Goal: Transaction & Acquisition: Purchase product/service

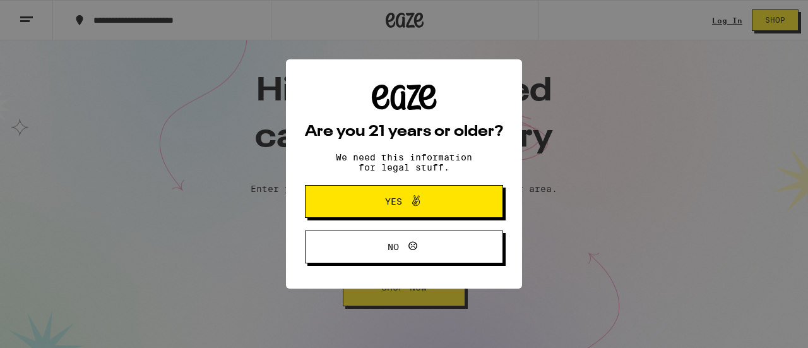
click at [379, 207] on span "Yes" at bounding box center [404, 201] width 96 height 16
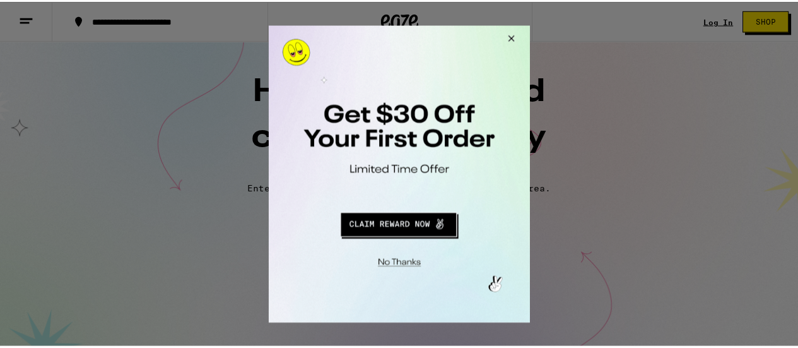
click at [516, 37] on button "Close Modal" at bounding box center [512, 40] width 34 height 30
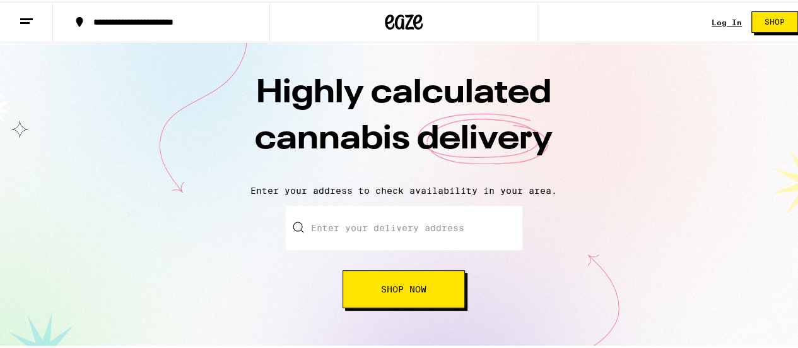
click at [712, 25] on link "Log In" at bounding box center [727, 20] width 30 height 8
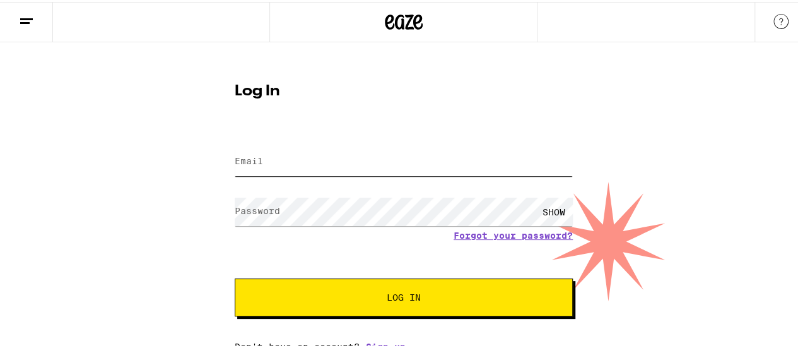
type input "[EMAIL_ADDRESS][DOMAIN_NAME]"
click at [361, 300] on span "Log In" at bounding box center [404, 295] width 236 height 9
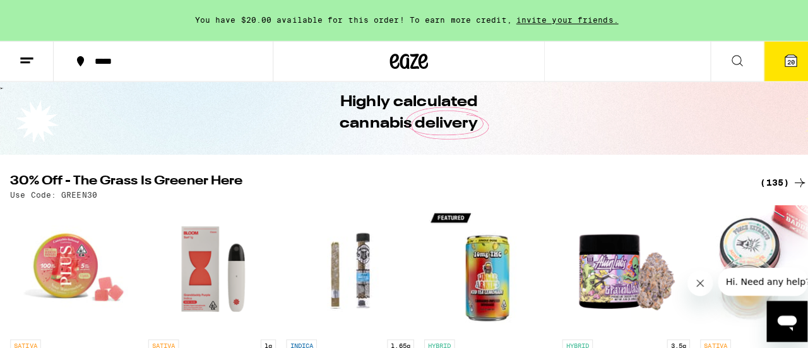
scroll to position [54, 0]
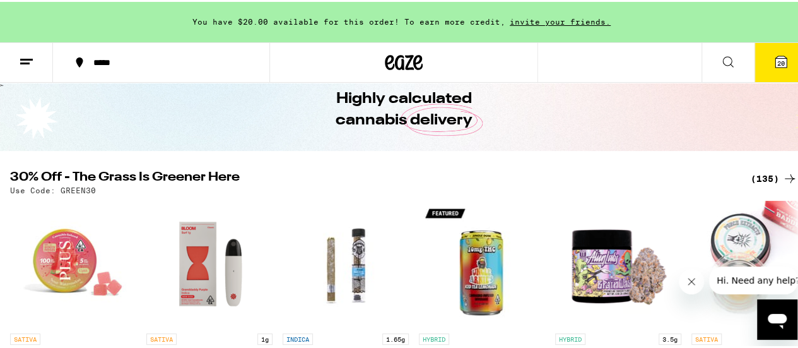
click at [776, 64] on icon at bounding box center [781, 59] width 11 height 11
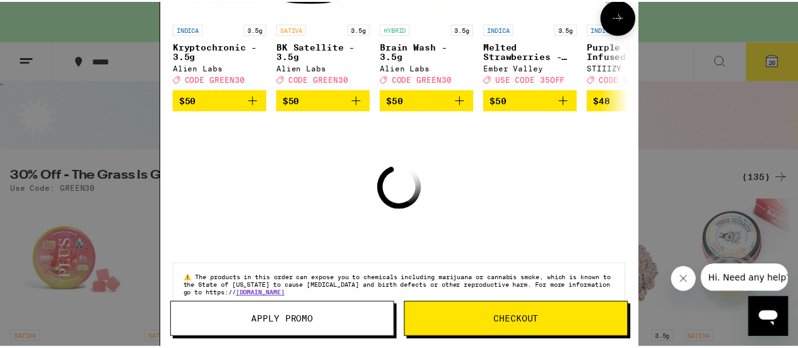
scroll to position [222, 0]
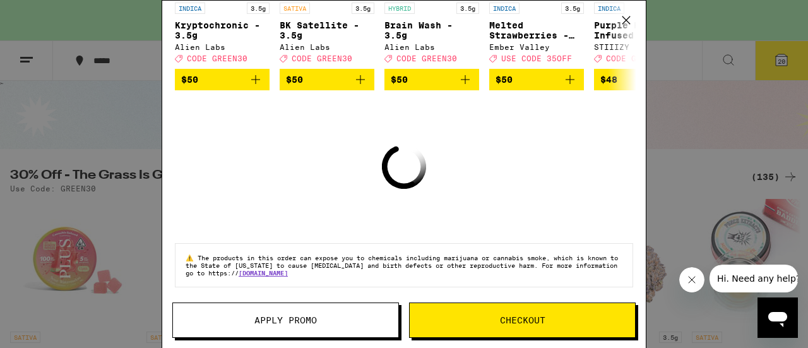
click at [629, 20] on icon at bounding box center [626, 20] width 19 height 19
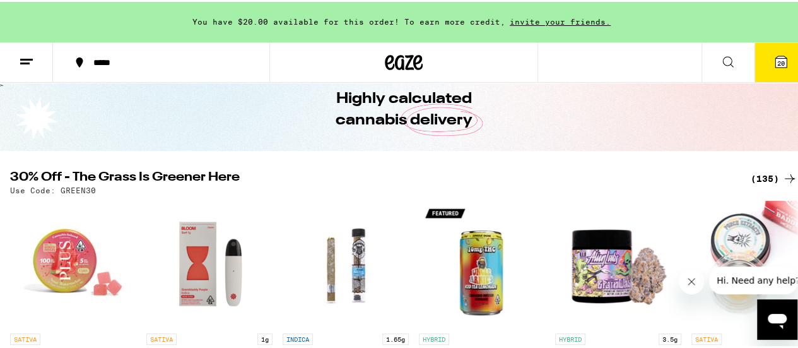
click at [776, 54] on icon at bounding box center [781, 59] width 11 height 11
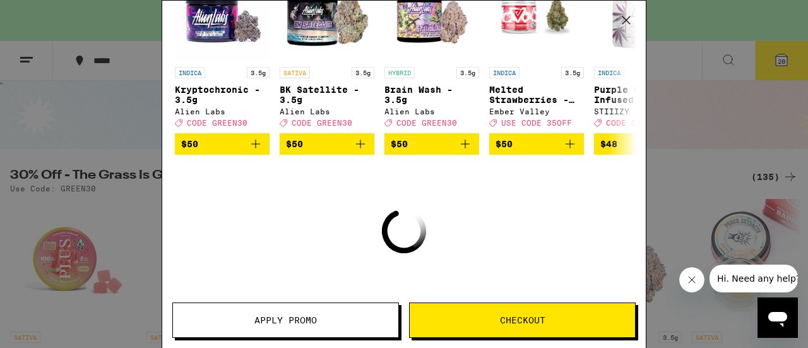
scroll to position [222, 0]
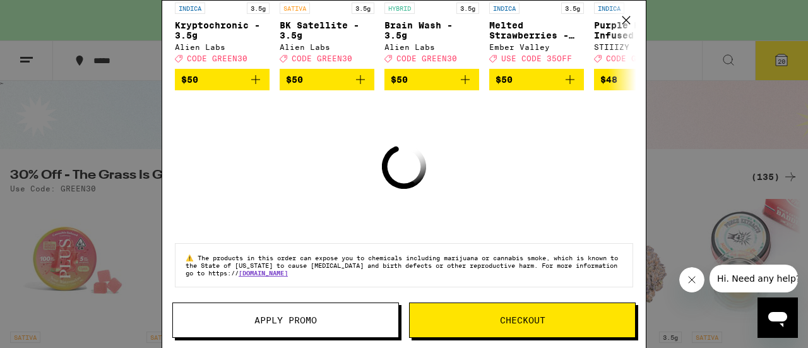
click at [589, 322] on span "Checkout" at bounding box center [522, 320] width 225 height 9
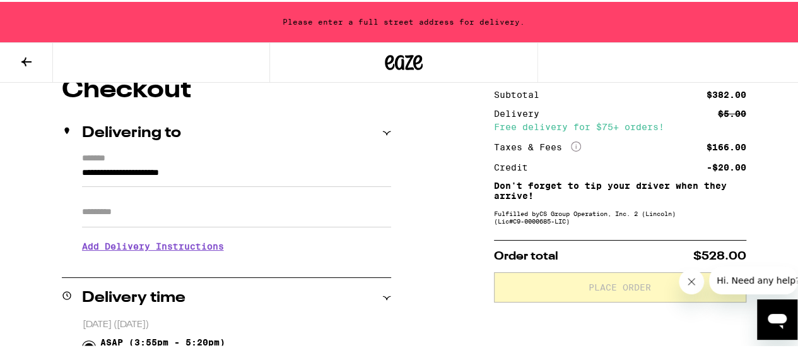
scroll to position [119, 0]
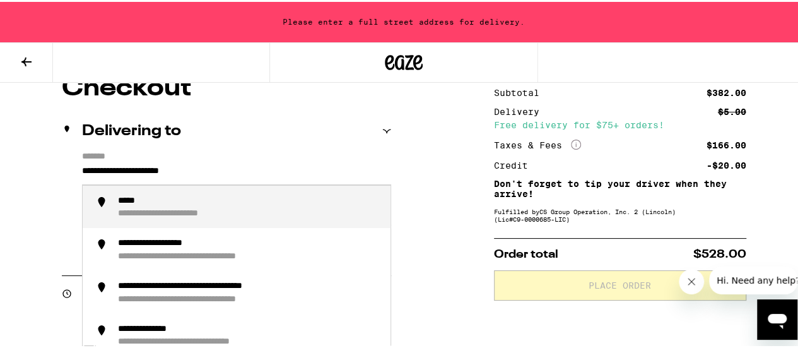
click at [240, 180] on input "**********" at bounding box center [236, 172] width 309 height 21
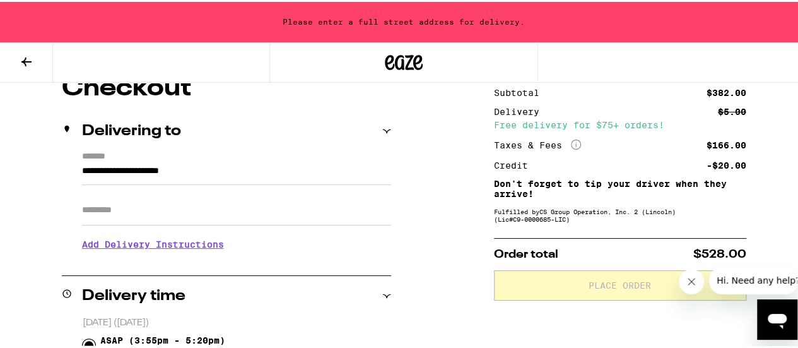
click at [324, 153] on label "*******" at bounding box center [236, 156] width 309 height 12
click at [324, 162] on input "**********" at bounding box center [236, 172] width 309 height 21
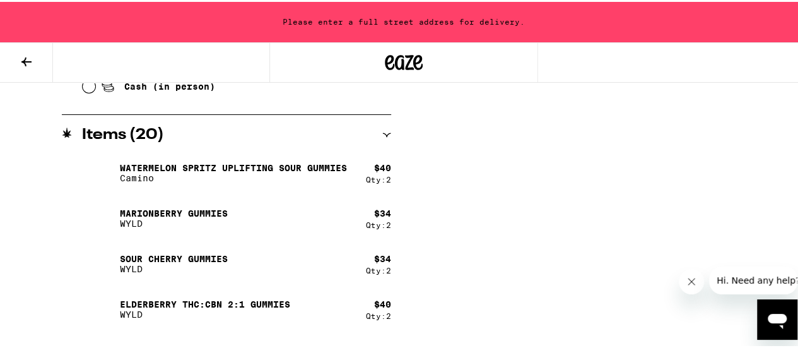
scroll to position [661, 0]
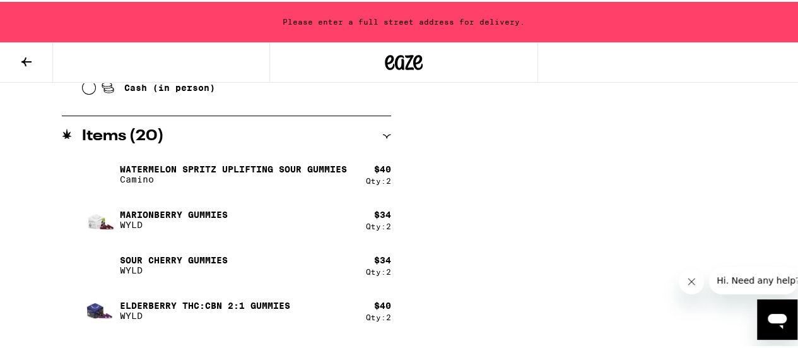
click at [383, 133] on icon at bounding box center [386, 135] width 8 height 4
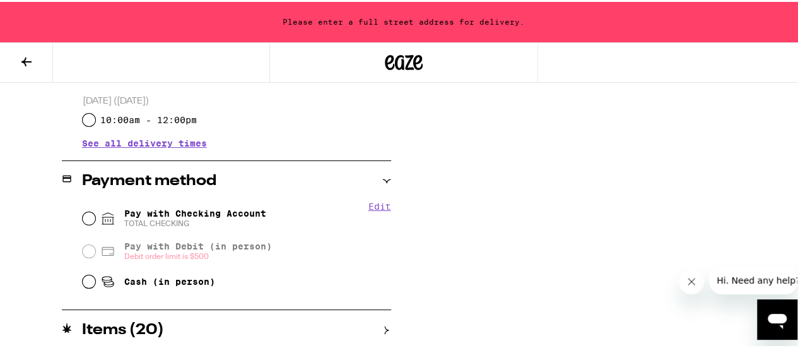
click at [385, 328] on icon at bounding box center [387, 328] width 4 height 8
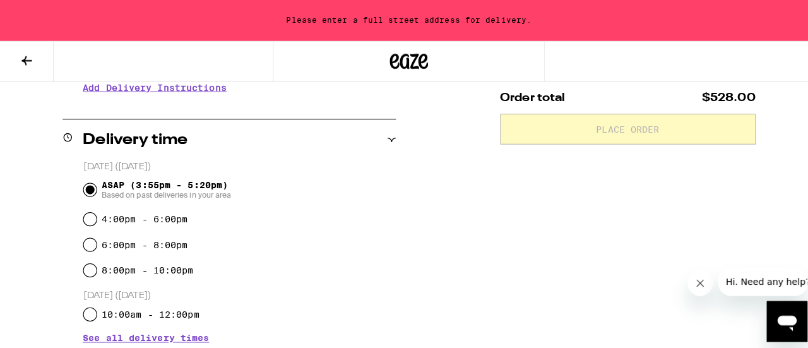
scroll to position [0, 0]
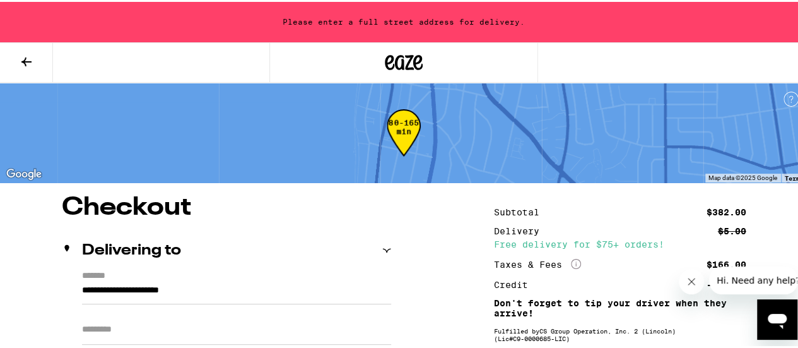
click at [30, 58] on icon at bounding box center [26, 59] width 15 height 15
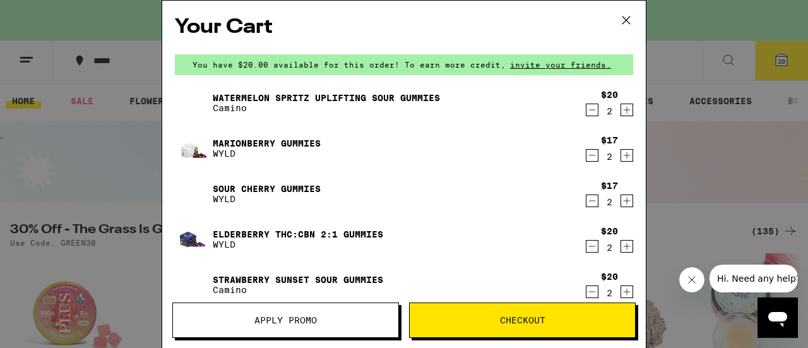
click at [587, 110] on icon "Decrement" at bounding box center [591, 109] width 11 height 15
click at [586, 112] on icon "Decrement" at bounding box center [591, 109] width 11 height 15
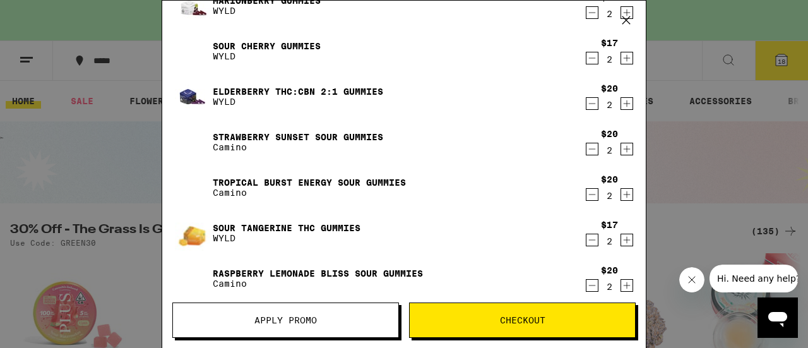
scroll to position [98, 0]
click at [586, 191] on icon "Decrement" at bounding box center [591, 193] width 11 height 15
click at [586, 192] on icon "Decrement" at bounding box center [591, 193] width 11 height 15
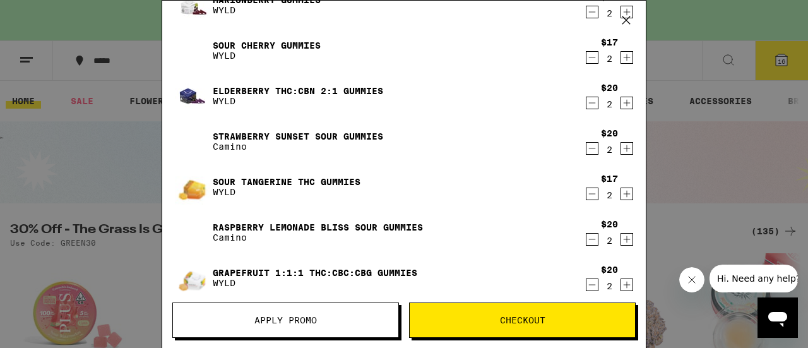
click at [586, 244] on icon "Decrement" at bounding box center [591, 239] width 11 height 15
click at [586, 243] on icon "Decrement" at bounding box center [591, 239] width 11 height 15
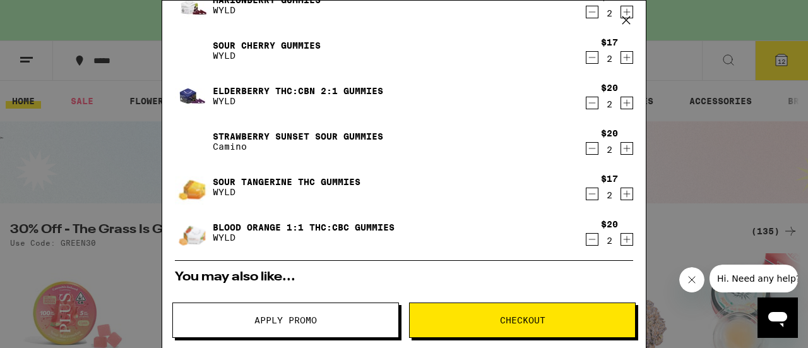
click at [586, 243] on icon "Decrement" at bounding box center [591, 239] width 11 height 15
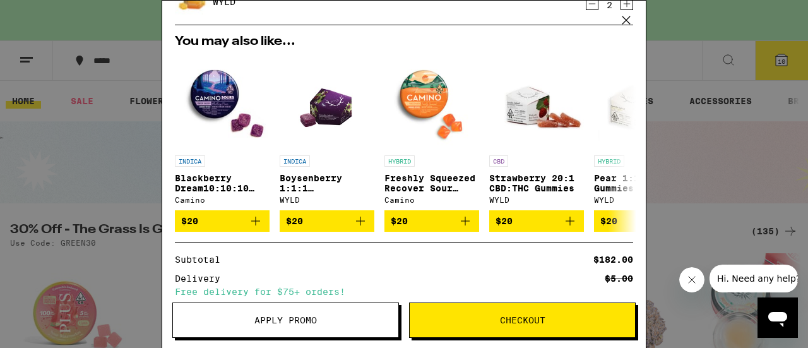
scroll to position [288, 0]
click at [335, 111] on img "Open page for Boysenberry 1:1:1 THC:CBD:CBN Gummies from WYLD" at bounding box center [327, 101] width 68 height 95
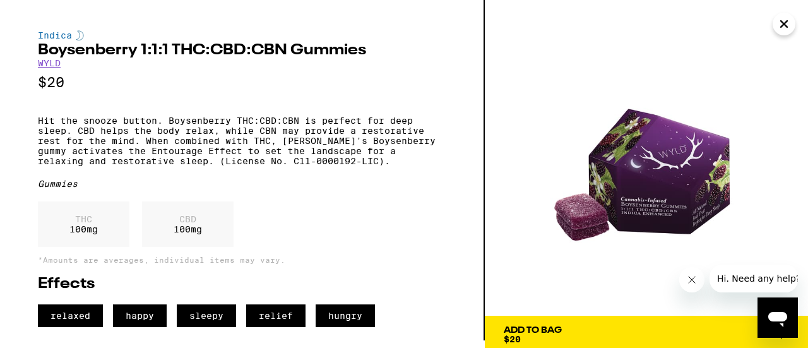
scroll to position [13, 0]
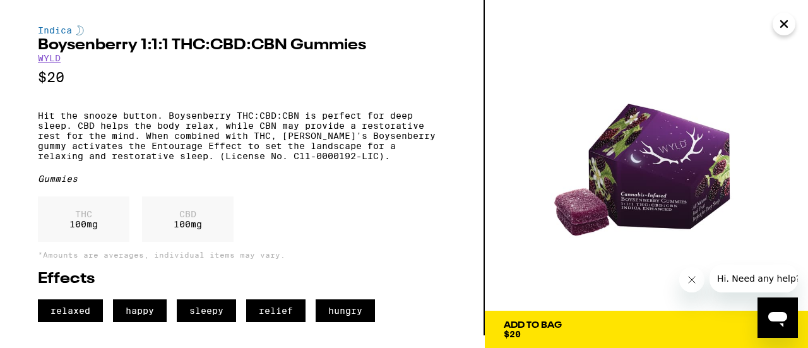
click at [516, 329] on span "$20" at bounding box center [512, 334] width 17 height 10
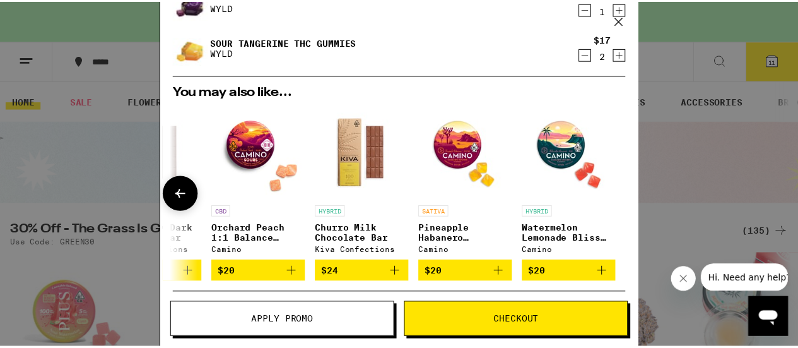
scroll to position [466, 0]
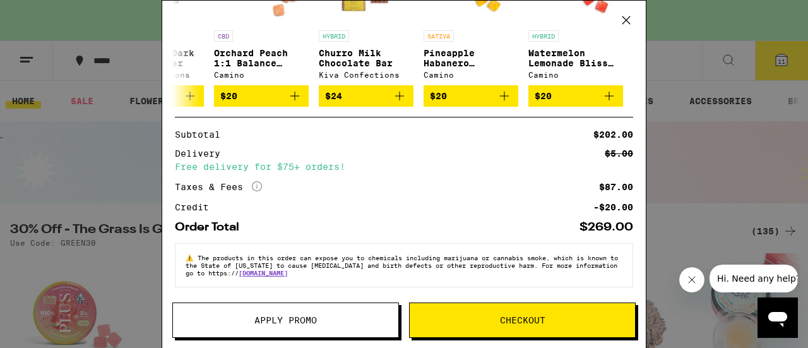
click at [313, 316] on span "Apply Promo" at bounding box center [285, 320] width 62 height 9
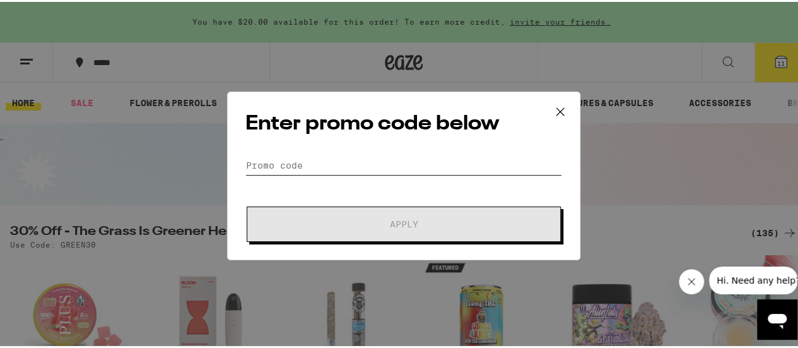
click at [331, 155] on input "Promo Code" at bounding box center [403, 163] width 317 height 19
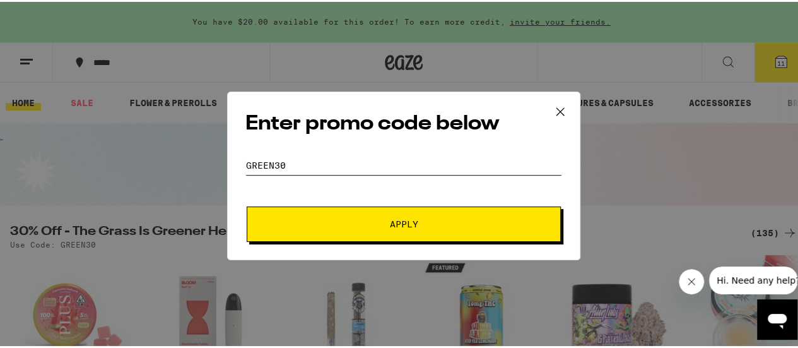
type input "GREEN30"
click at [381, 222] on span "Apply" at bounding box center [403, 222] width 227 height 9
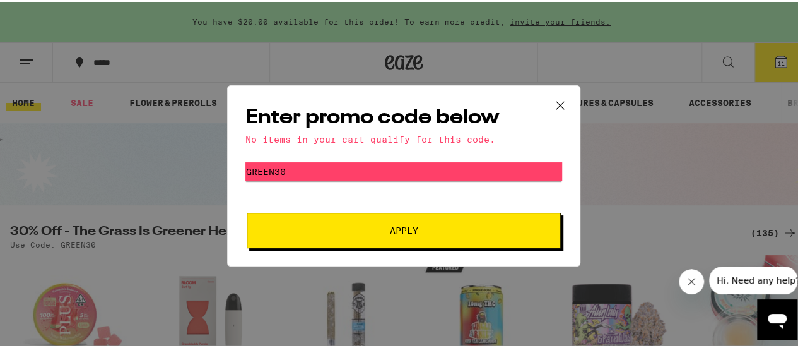
click at [555, 109] on icon at bounding box center [560, 103] width 19 height 19
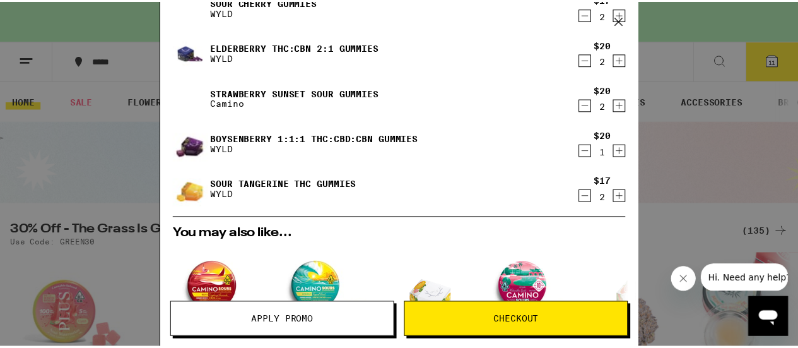
scroll to position [466, 0]
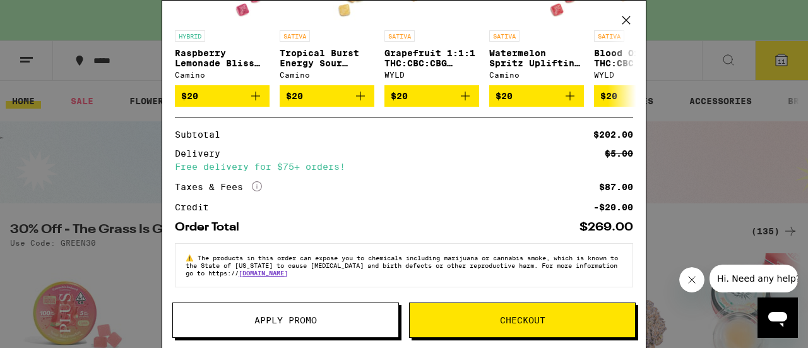
click at [477, 312] on button "Checkout" at bounding box center [522, 319] width 227 height 35
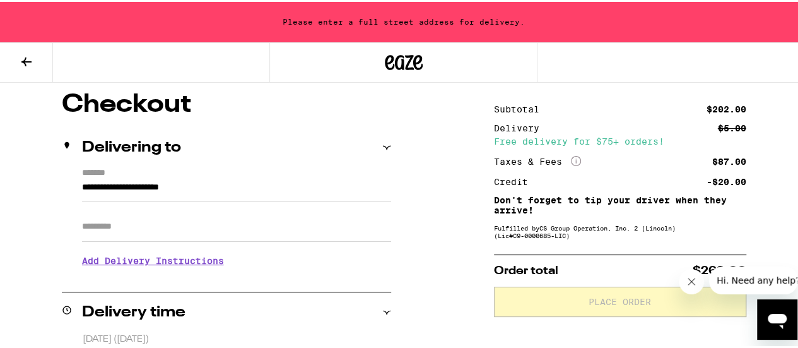
scroll to position [119, 0]
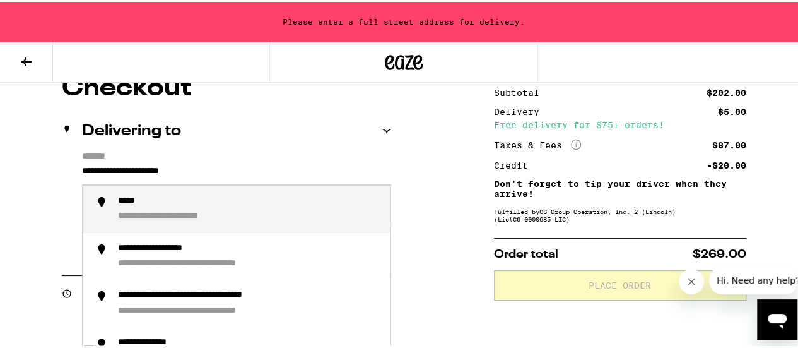
drag, startPoint x: 234, startPoint y: 170, endPoint x: 0, endPoint y: 160, distance: 233.8
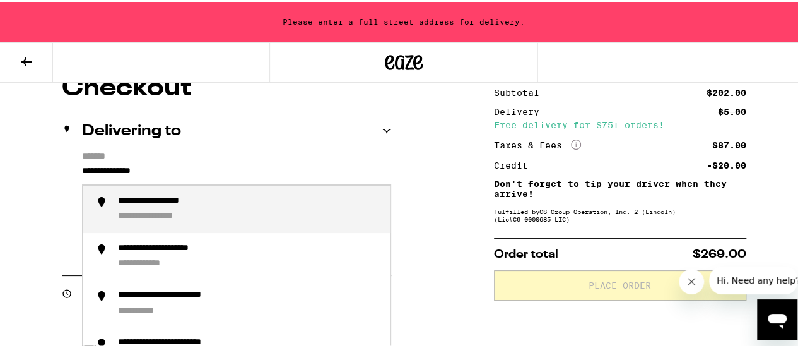
click at [184, 204] on div "**********" at bounding box center [172, 200] width 109 height 12
type input "**********"
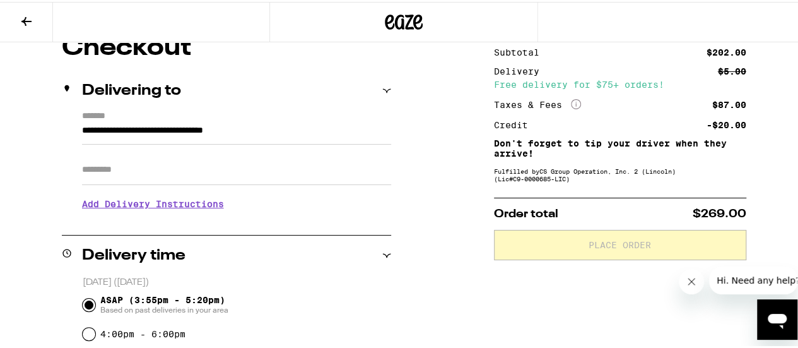
scroll to position [79, 0]
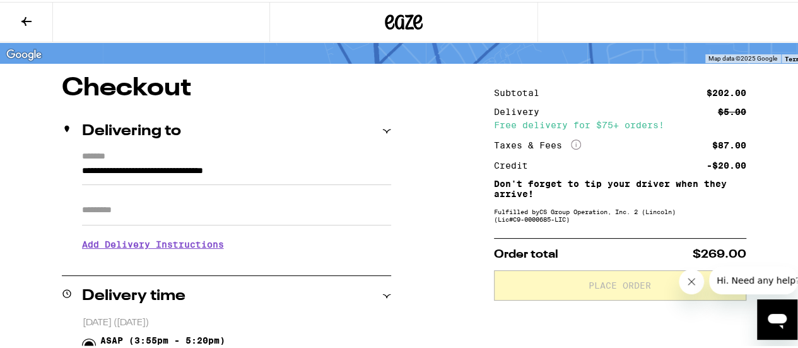
click at [184, 204] on input "Apt/Suite" at bounding box center [236, 208] width 309 height 30
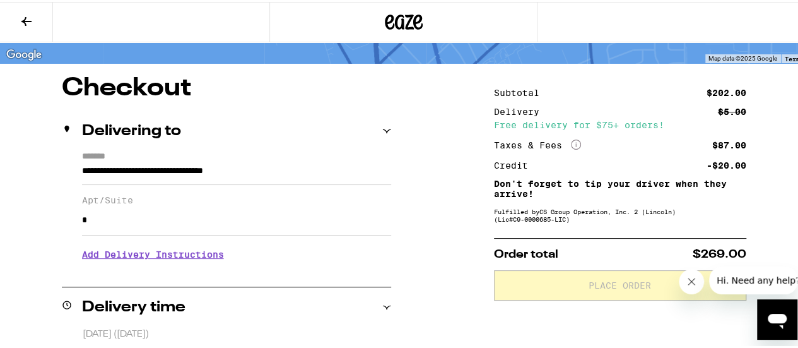
type input "*"
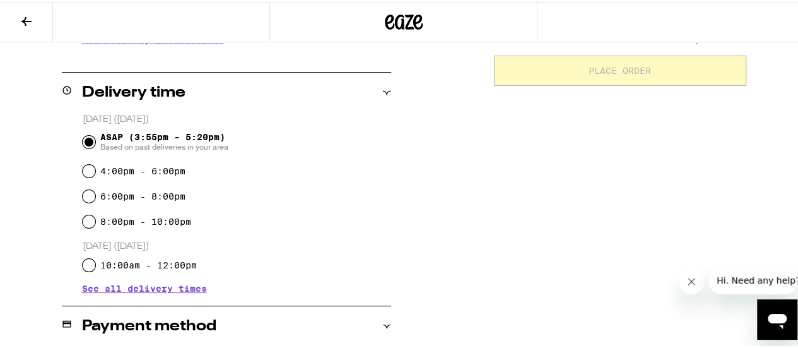
scroll to position [291, 0]
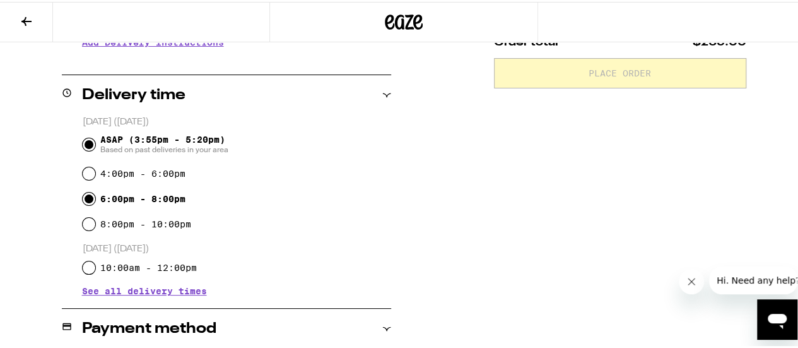
click at [90, 200] on input "6:00pm - 8:00pm" at bounding box center [89, 197] width 13 height 13
radio input "true"
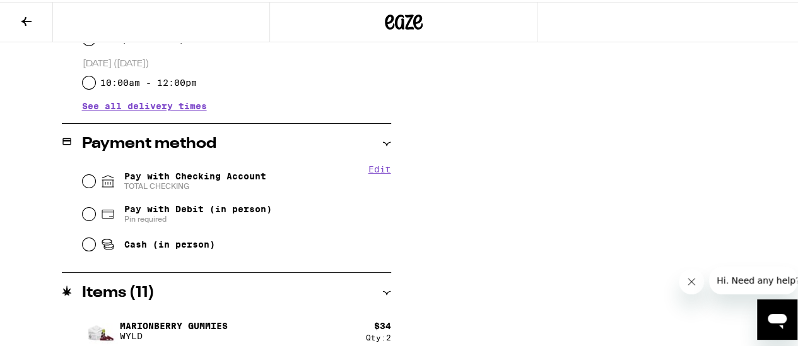
scroll to position [481, 0]
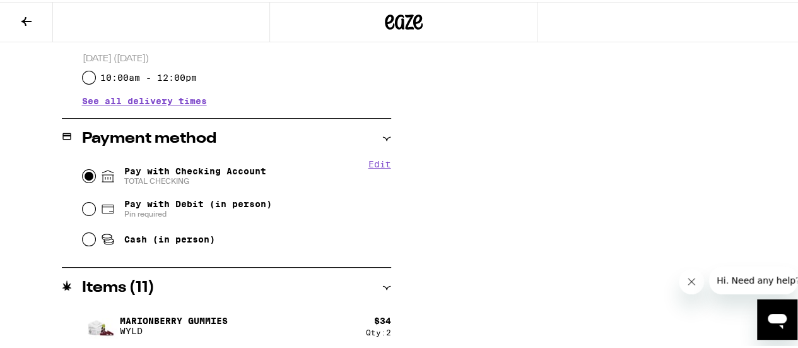
click at [88, 175] on input "Pay with Checking Account TOTAL CHECKING" at bounding box center [89, 174] width 13 height 13
radio input "true"
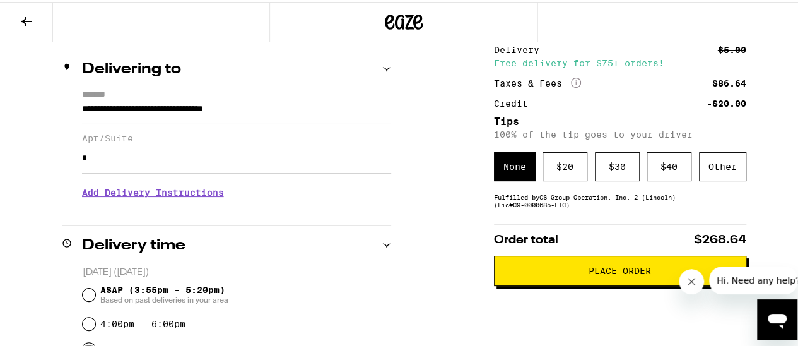
scroll to position [141, 0]
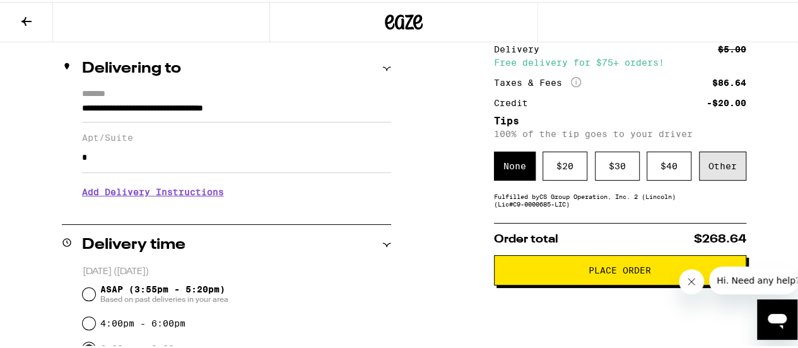
click at [702, 170] on div "Other" at bounding box center [722, 164] width 47 height 29
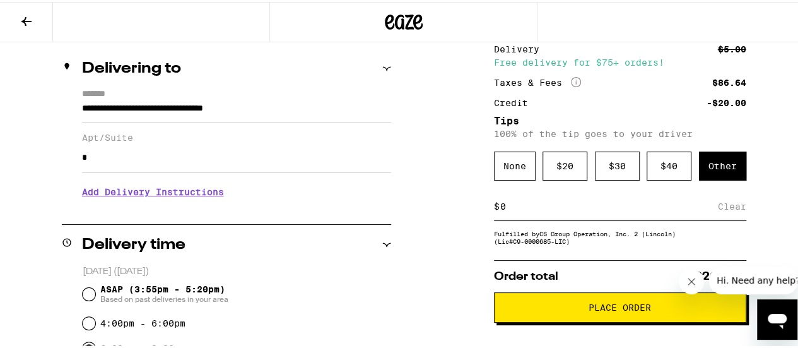
click at [513, 208] on input at bounding box center [609, 204] width 218 height 11
type input "5"
click at [733, 208] on div "Save" at bounding box center [735, 205] width 23 height 28
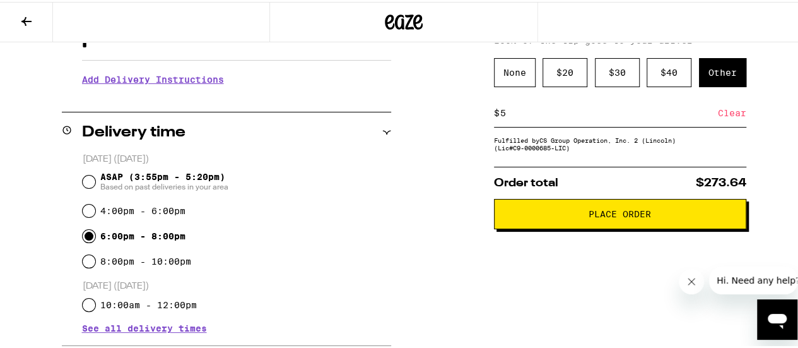
scroll to position [288, 0]
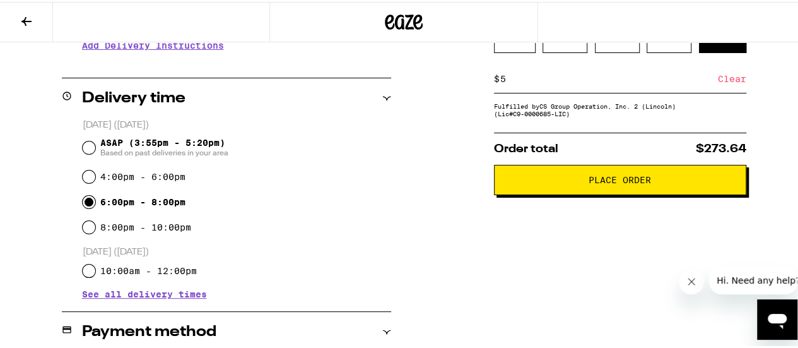
click at [627, 182] on span "Place Order" at bounding box center [620, 178] width 62 height 9
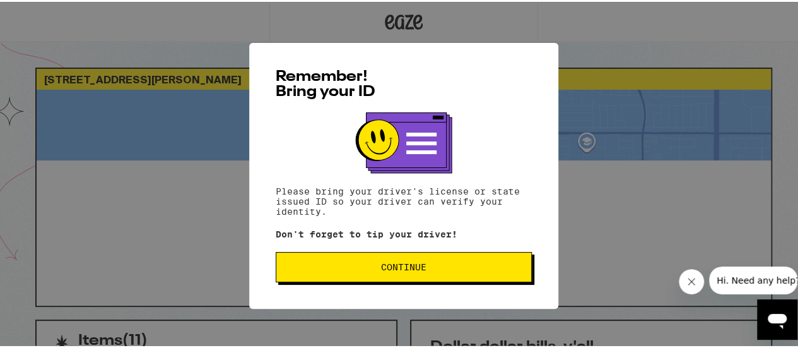
click at [399, 265] on span "Continue" at bounding box center [403, 265] width 45 height 9
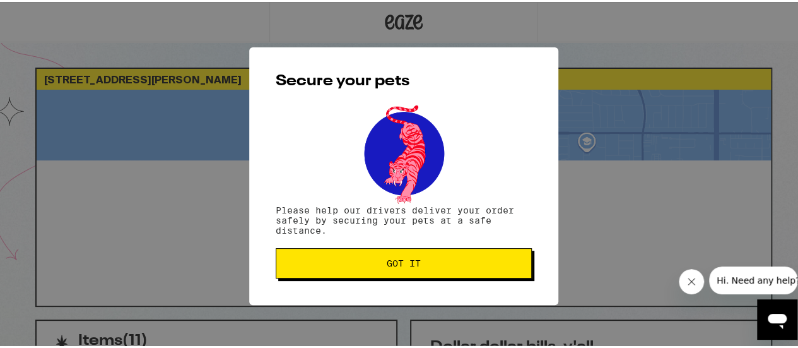
click at [399, 265] on span "Got it" at bounding box center [404, 261] width 34 height 9
